Goal: Find contact information: Find contact information

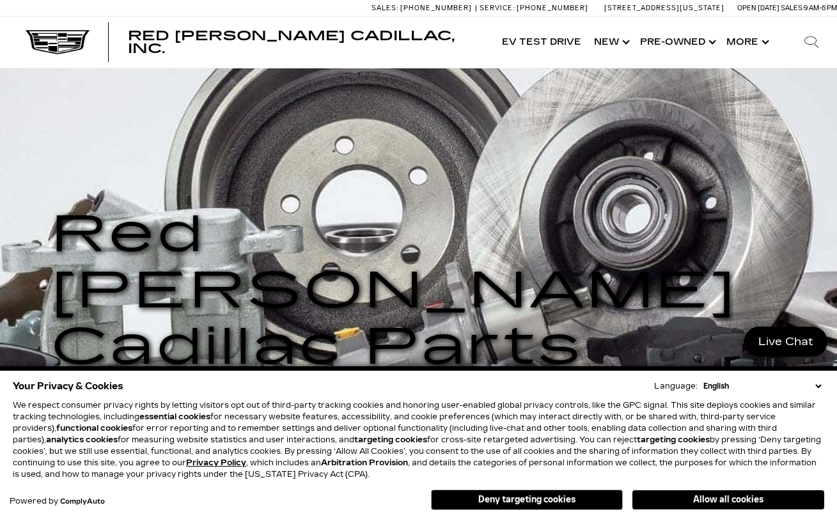
scroll to position [320, 0]
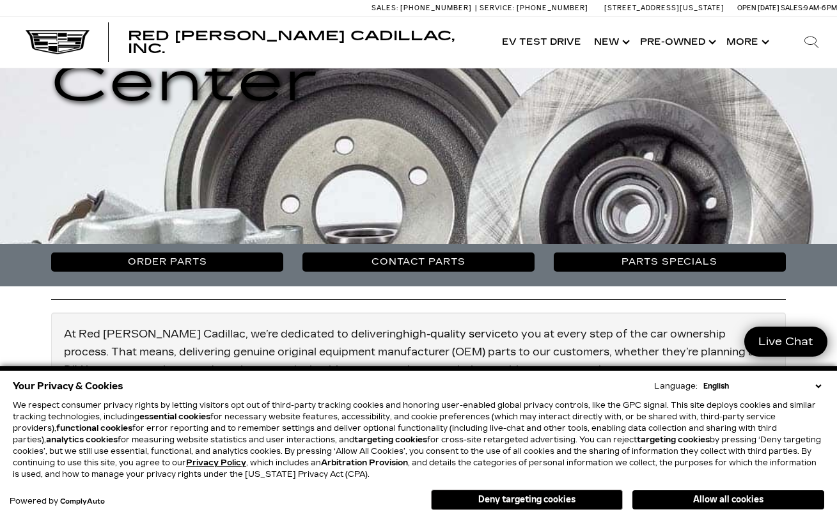
click at [825, 385] on div "Your Privacy & Cookies Language: English Spanish / Español English / United Kin…" at bounding box center [418, 445] width 817 height 141
click at [823, 384] on select "English Spanish / Español English / United Kingdom Korean / 한국어 Vietnamese / Ti…" at bounding box center [762, 387] width 124 height 12
click at [478, 253] on link "Contact Parts" at bounding box center [418, 262] width 232 height 19
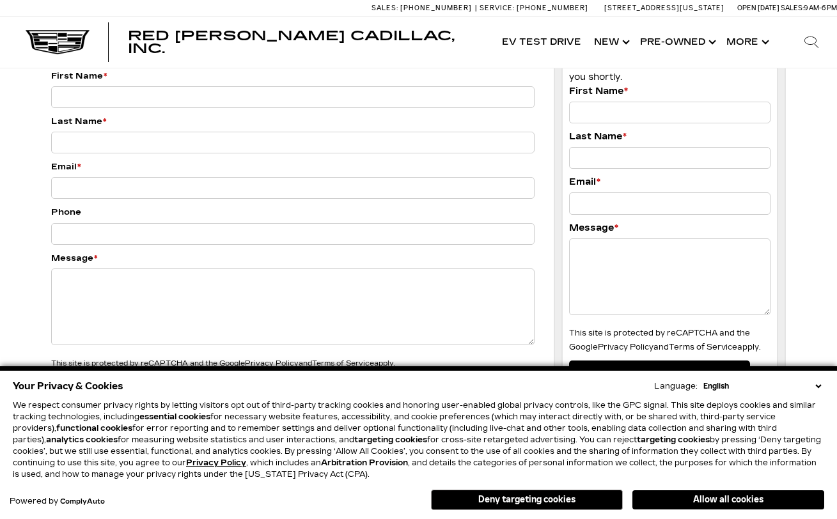
scroll to position [384, 0]
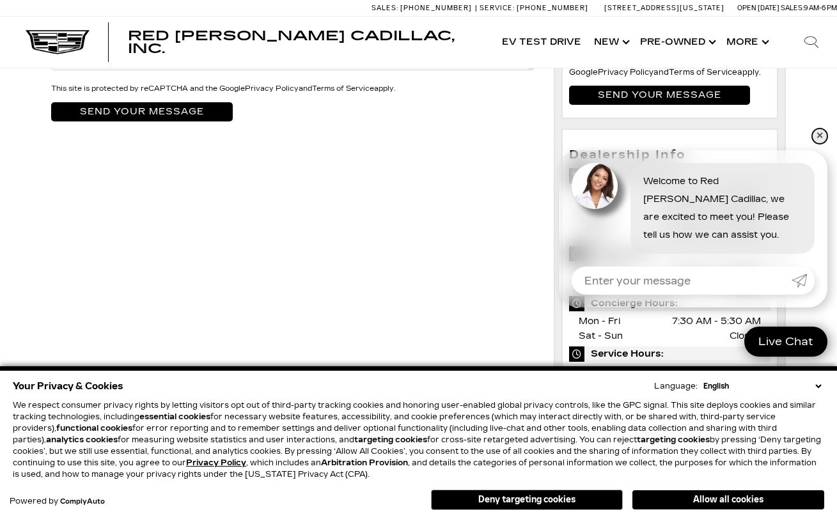
click at [821, 137] on link "✕" at bounding box center [819, 136] width 15 height 15
